Goal: Navigation & Orientation: Find specific page/section

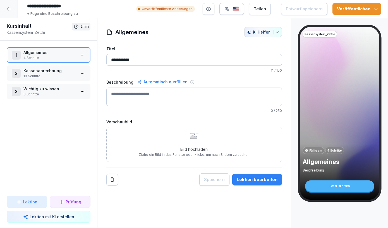
click at [54, 78] on p "13 Schritte" at bounding box center [49, 75] width 53 height 5
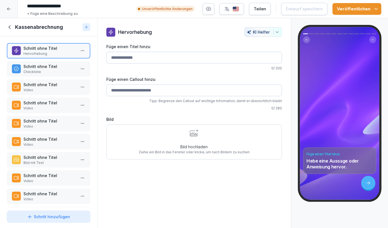
click at [54, 78] on div "Schritt ohne Titel Hervorhebung Schritt ohne Titel Checkliste Schritt ohne Tite…" at bounding box center [48, 122] width 97 height 172
click at [54, 100] on p "Schritt ohne Titel" at bounding box center [49, 103] width 53 height 6
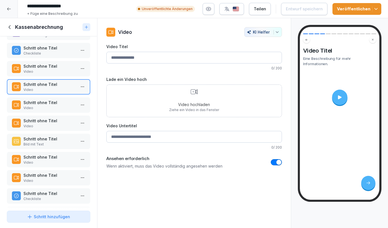
scroll to position [21, 0]
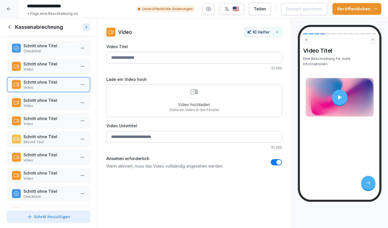
click at [56, 117] on p "Schritt ohne Titel" at bounding box center [49, 118] width 53 height 6
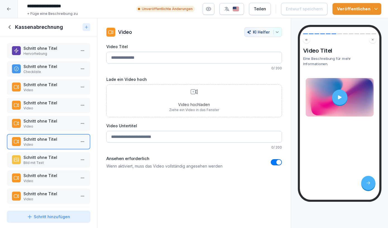
click at [49, 50] on p "Schritt ohne Titel" at bounding box center [49, 48] width 53 height 6
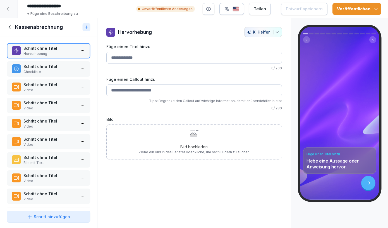
click at [10, 9] on icon at bounding box center [9, 9] width 4 height 4
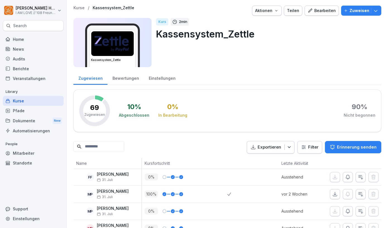
click at [46, 102] on div "Kurse" at bounding box center [33, 101] width 61 height 10
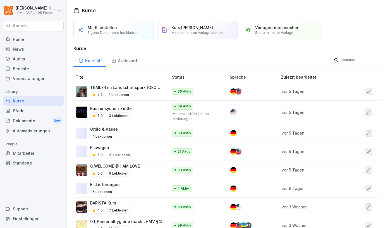
click at [151, 135] on div "Ordio & Kasse 4 Lektionen" at bounding box center [119, 133] width 87 height 14
